Goal: Information Seeking & Learning: Learn about a topic

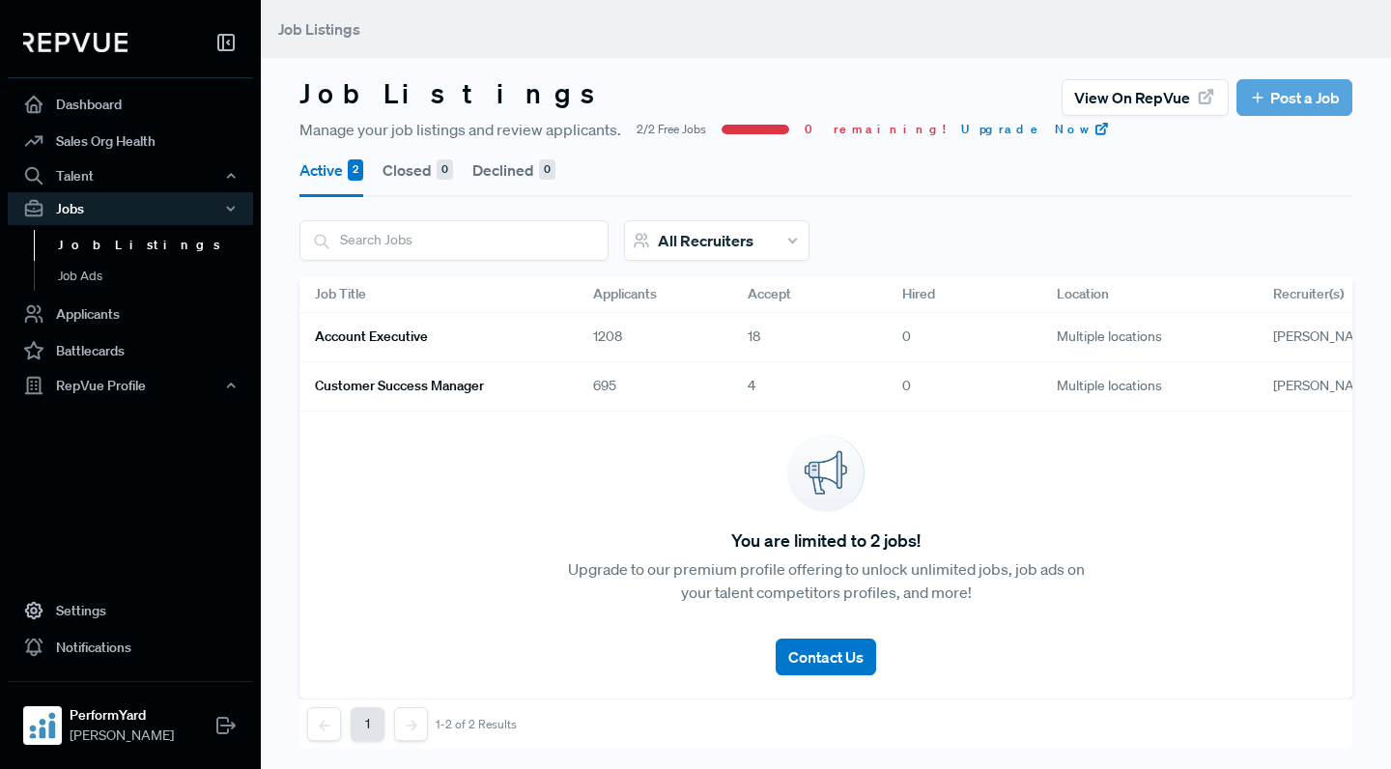
click at [477, 342] on link "Account Executive" at bounding box center [431, 337] width 232 height 33
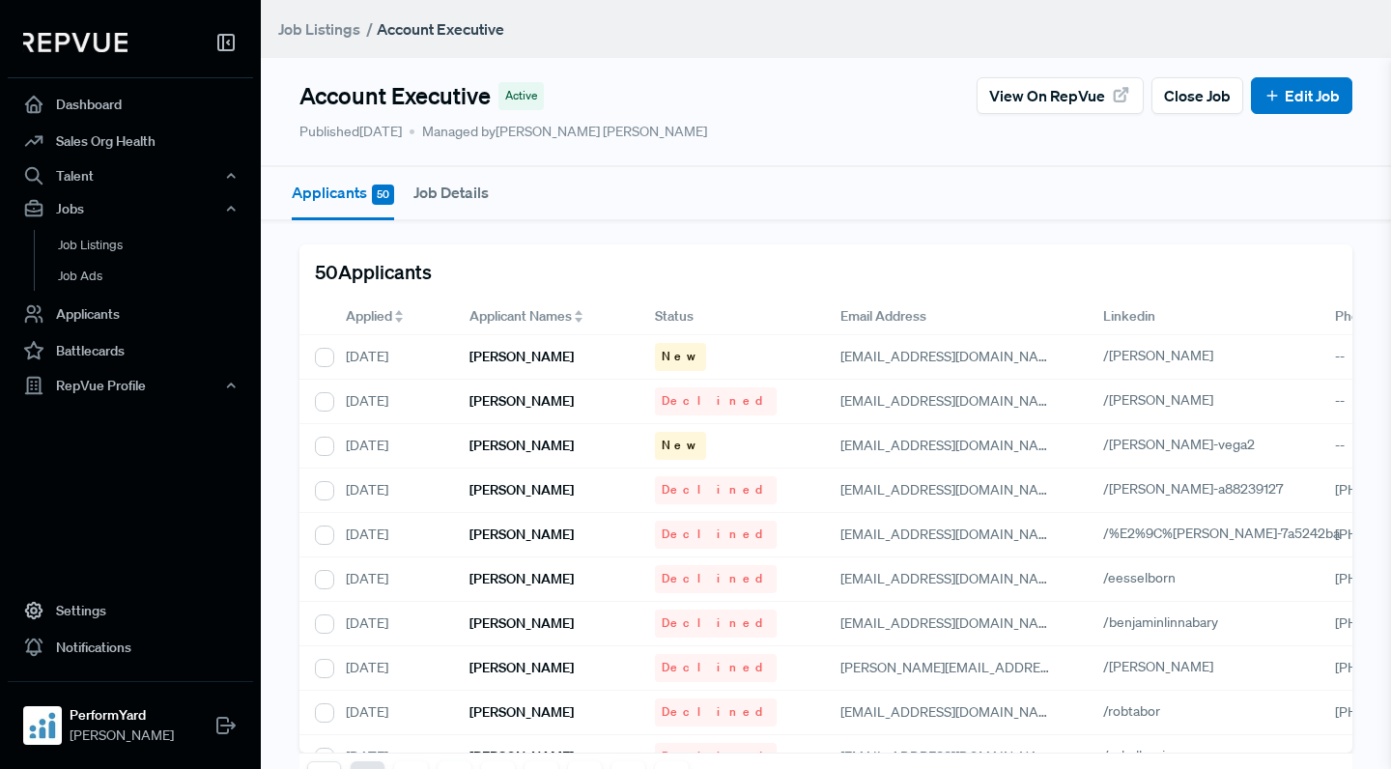
click at [399, 316] on span at bounding box center [399, 316] width 8 height 12
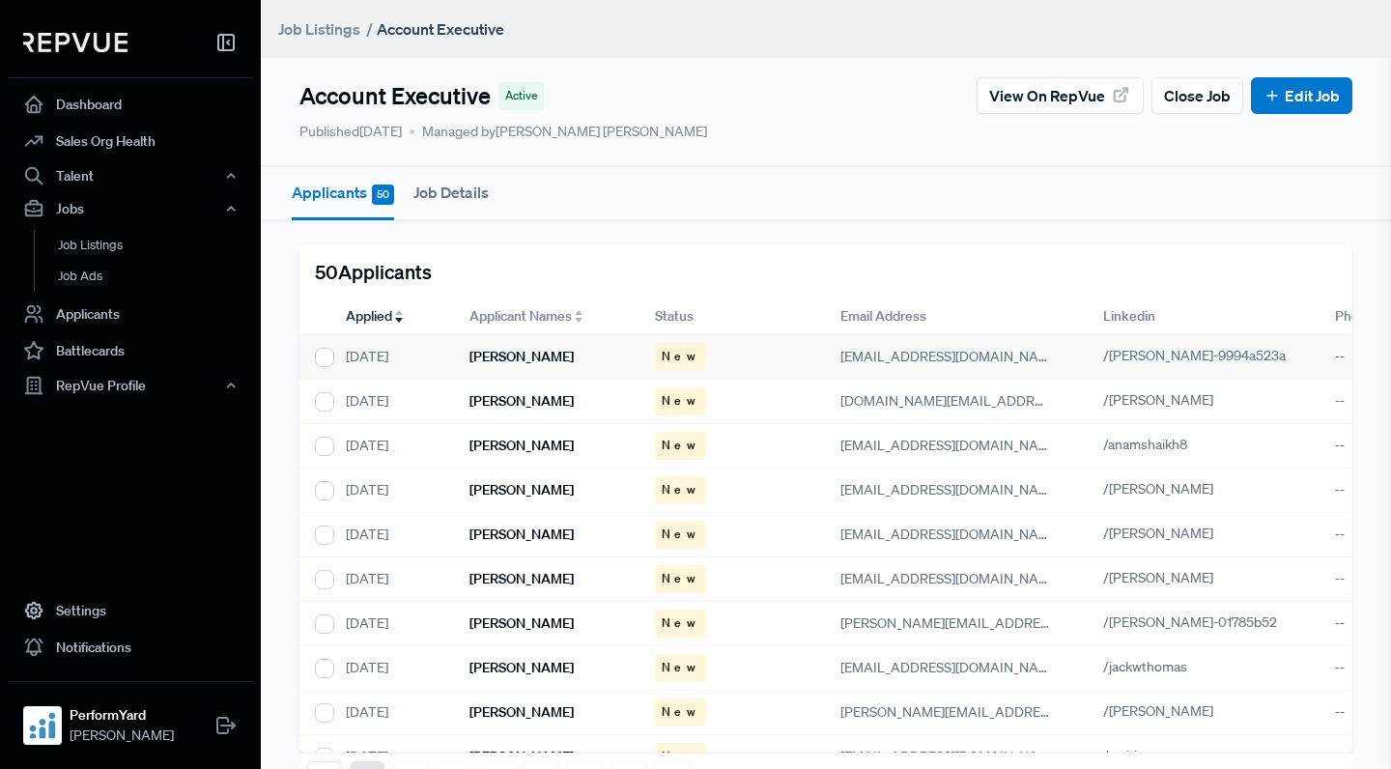
click at [529, 362] on h6 "[PERSON_NAME]" at bounding box center [521, 357] width 104 height 16
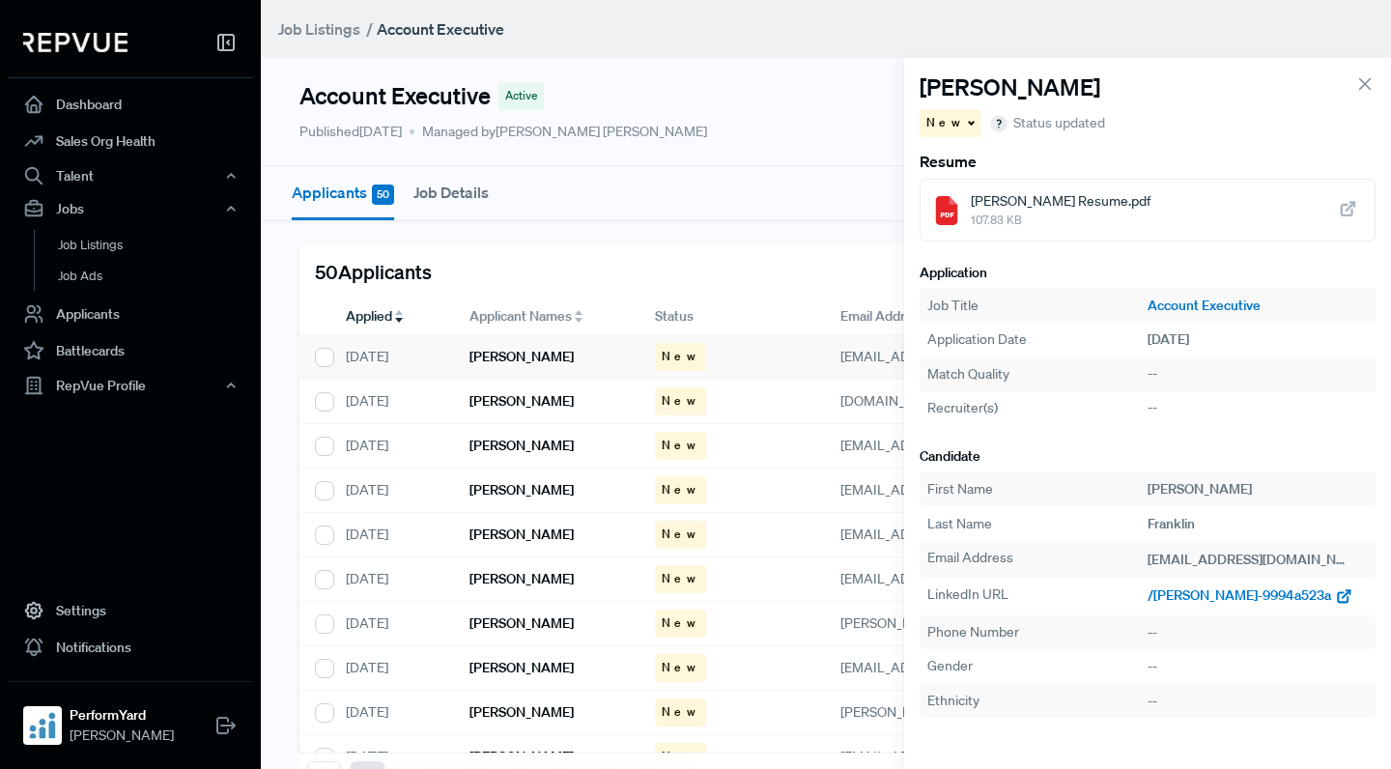
click at [1261, 596] on span "/[PERSON_NAME]-9994a523a" at bounding box center [1240, 594] width 184 height 17
click at [554, 406] on div "[PERSON_NAME]" at bounding box center [546, 402] width 185 height 44
click at [1185, 598] on span "/[PERSON_NAME]" at bounding box center [1203, 594] width 110 height 17
click at [559, 440] on h6 "[PERSON_NAME]" at bounding box center [521, 446] width 104 height 16
